Goal: Check status

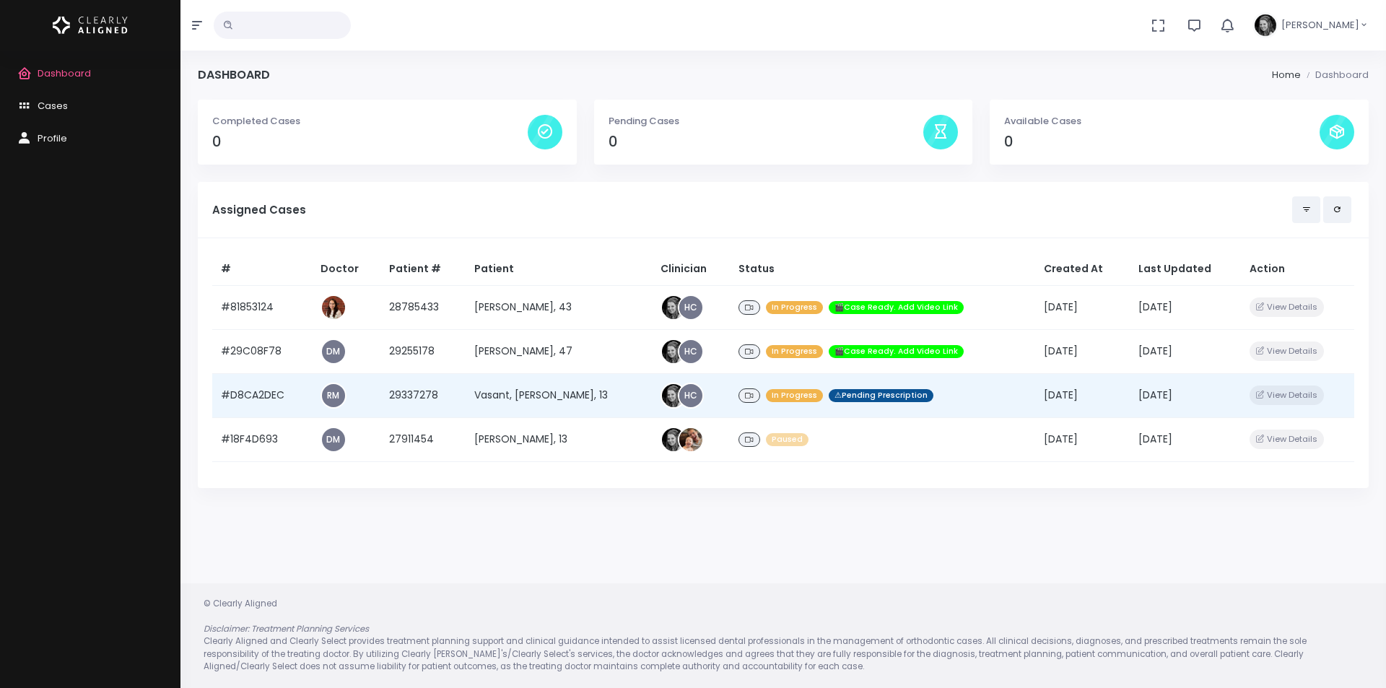
click at [267, 390] on td "#D8CA2DEC" at bounding box center [262, 395] width 100 height 44
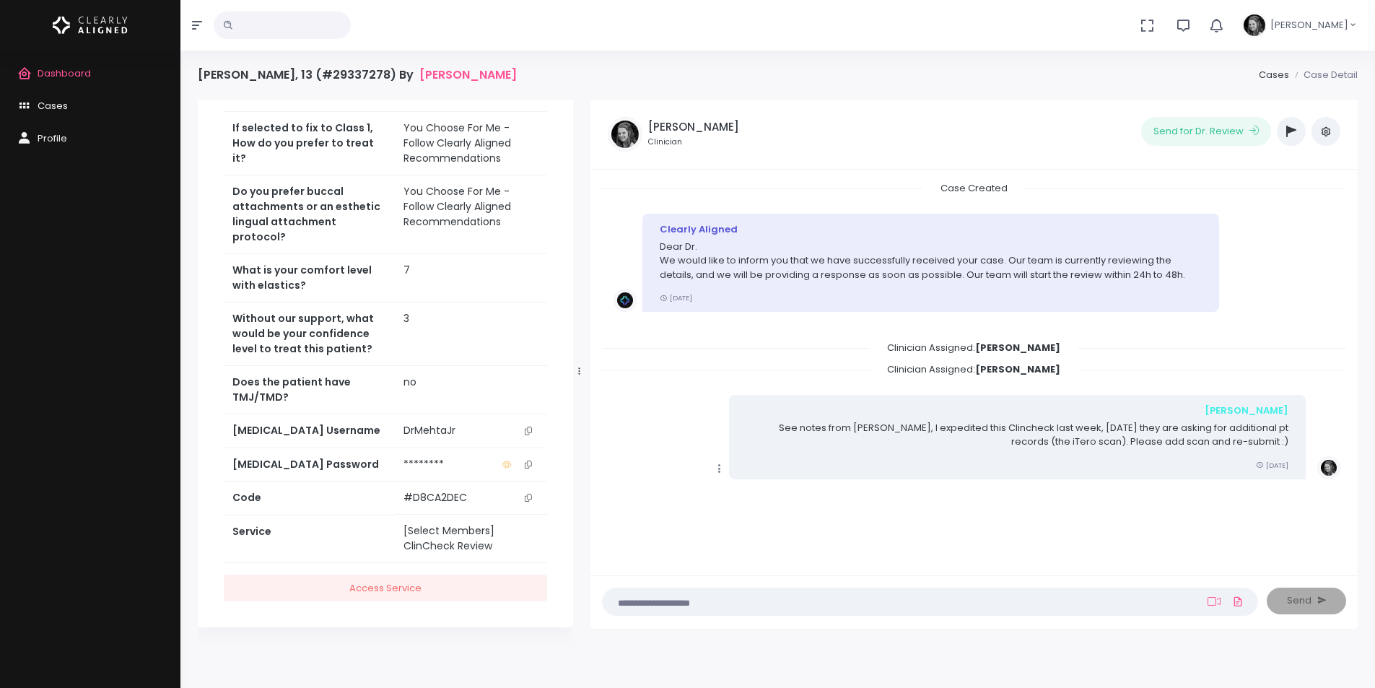
click at [1293, 132] on icon "button" at bounding box center [1291, 132] width 10 height 12
click at [1292, 136] on icon "button" at bounding box center [1291, 132] width 10 height 12
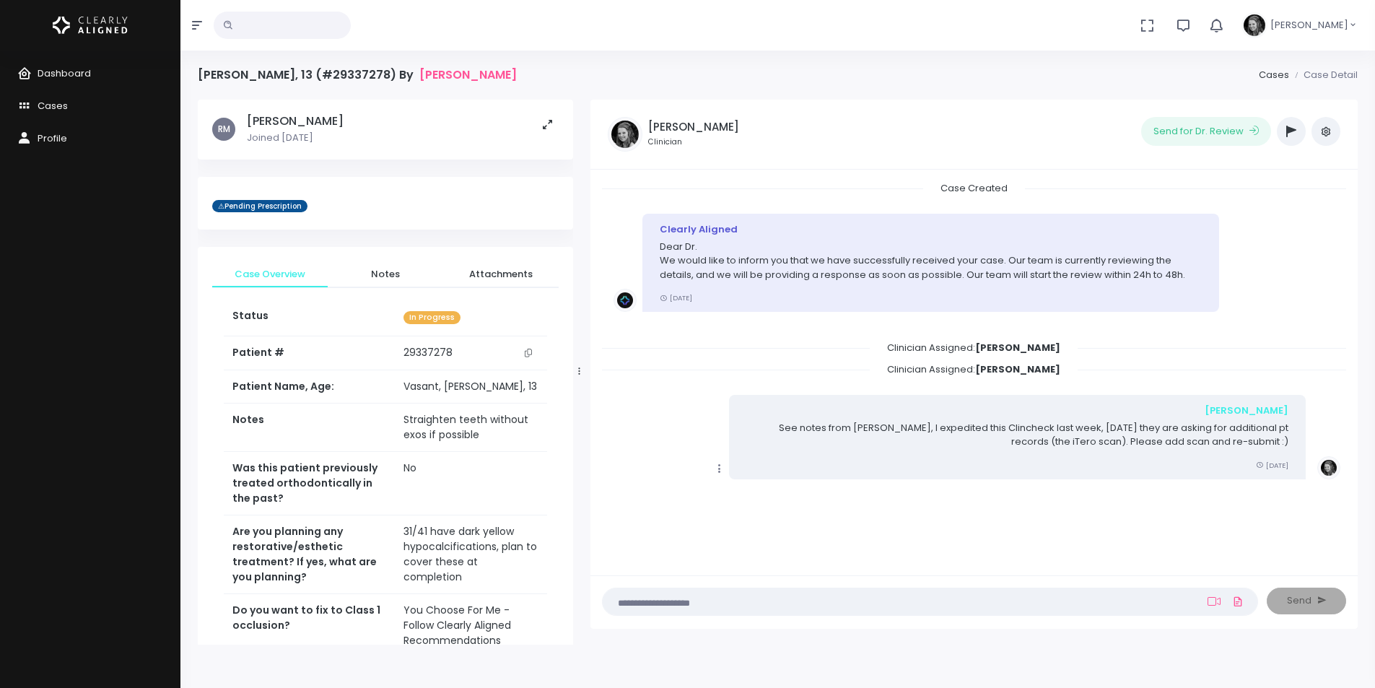
click at [1287, 136] on icon "button" at bounding box center [1291, 132] width 10 height 12
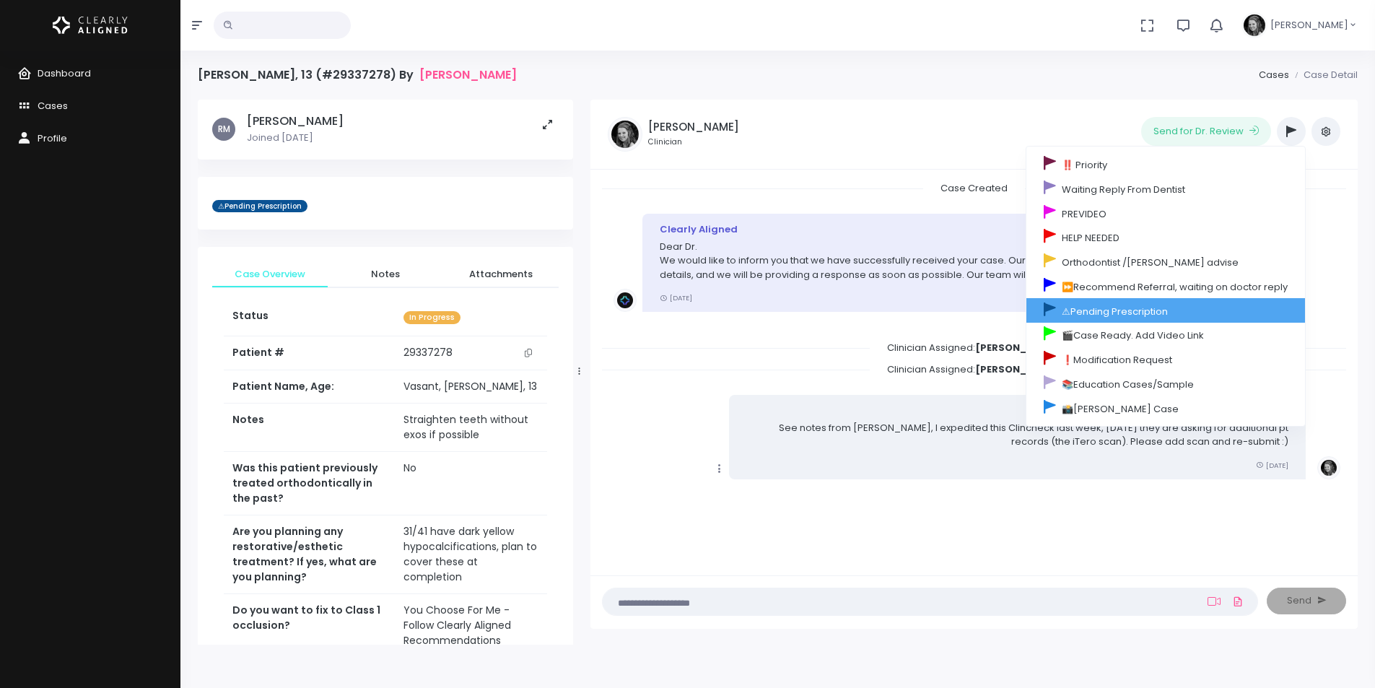
click at [1133, 311] on link "⚠Pending Prescription" at bounding box center [1165, 310] width 279 height 25
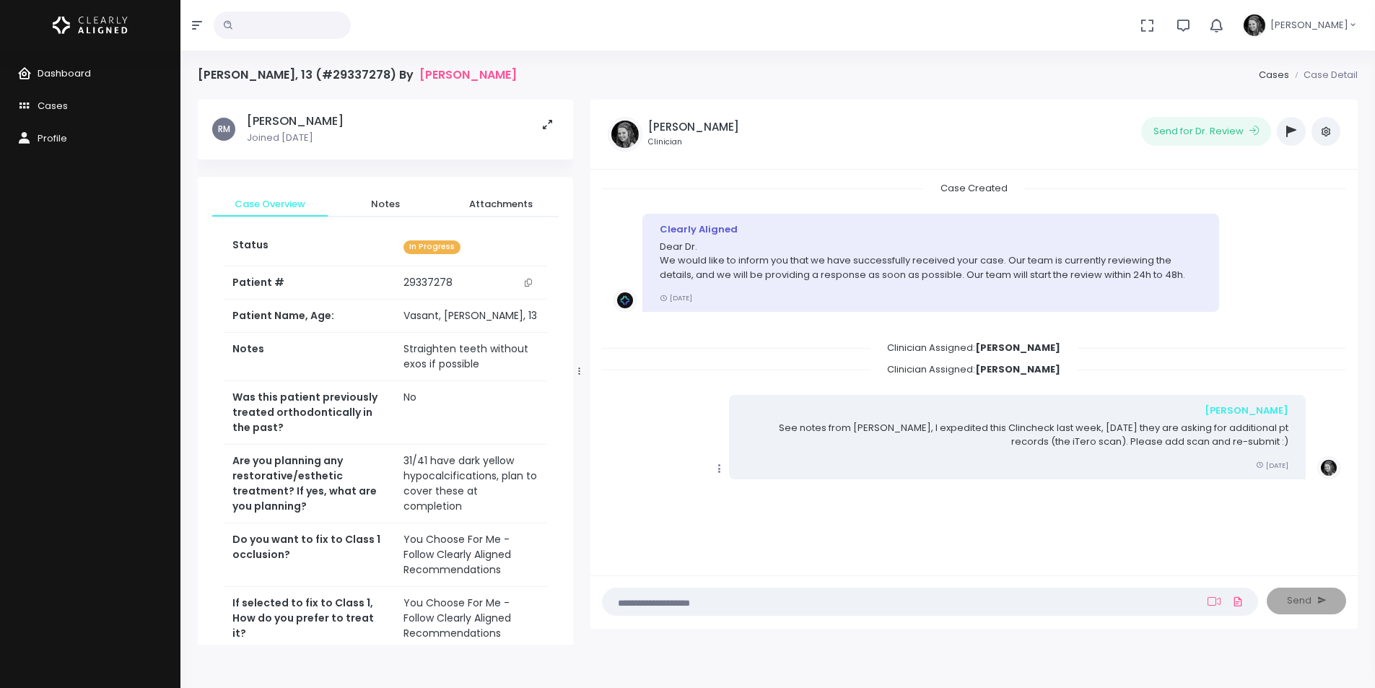
click at [77, 76] on span "Dashboard" at bounding box center [64, 73] width 53 height 14
